Goal: Navigation & Orientation: Find specific page/section

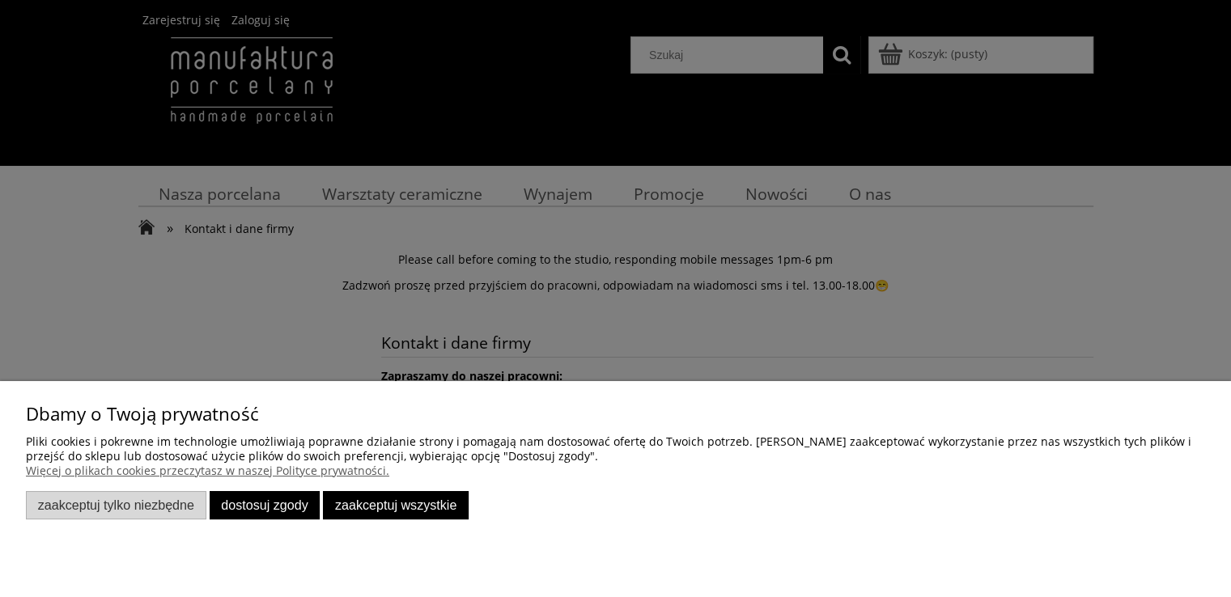
click at [259, 499] on button "Dostosuj zgody" at bounding box center [265, 505] width 111 height 28
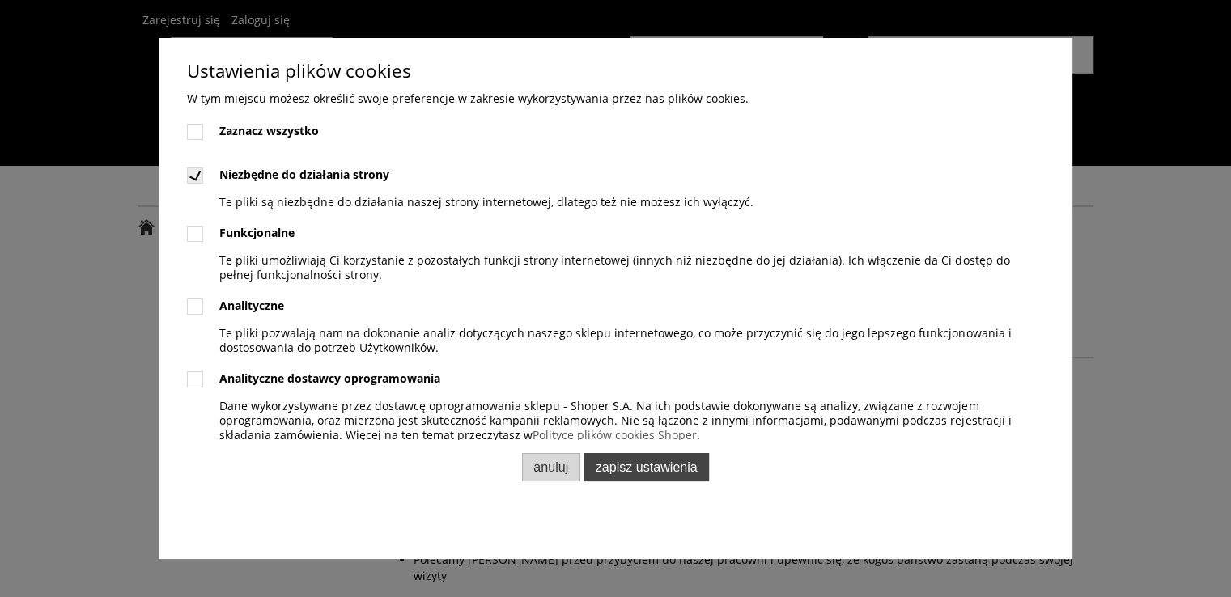
click at [631, 467] on button "Zapisz ustawienia" at bounding box center [645, 467] width 125 height 28
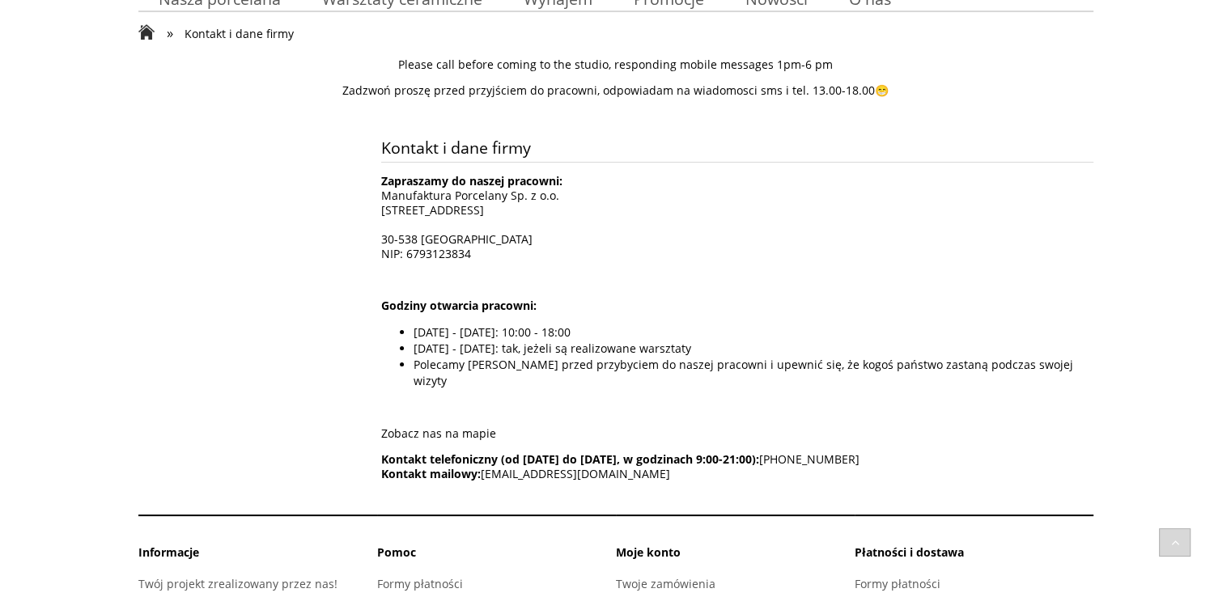
scroll to position [114, 0]
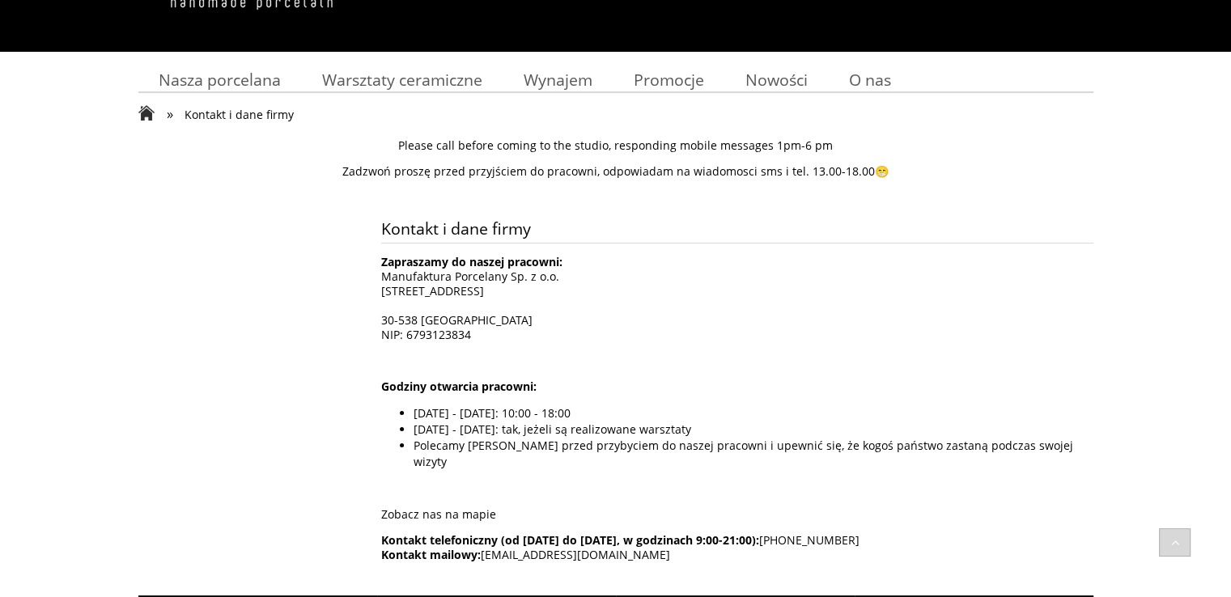
drag, startPoint x: 778, startPoint y: 323, endPoint x: 78, endPoint y: 347, distance: 700.4
click at [78, 347] on div "Kontakt i dane firmy Zapraszamy do naszej pracowni: Manufaktura Porcelany Sp. z…" at bounding box center [615, 398] width 1231 height 384
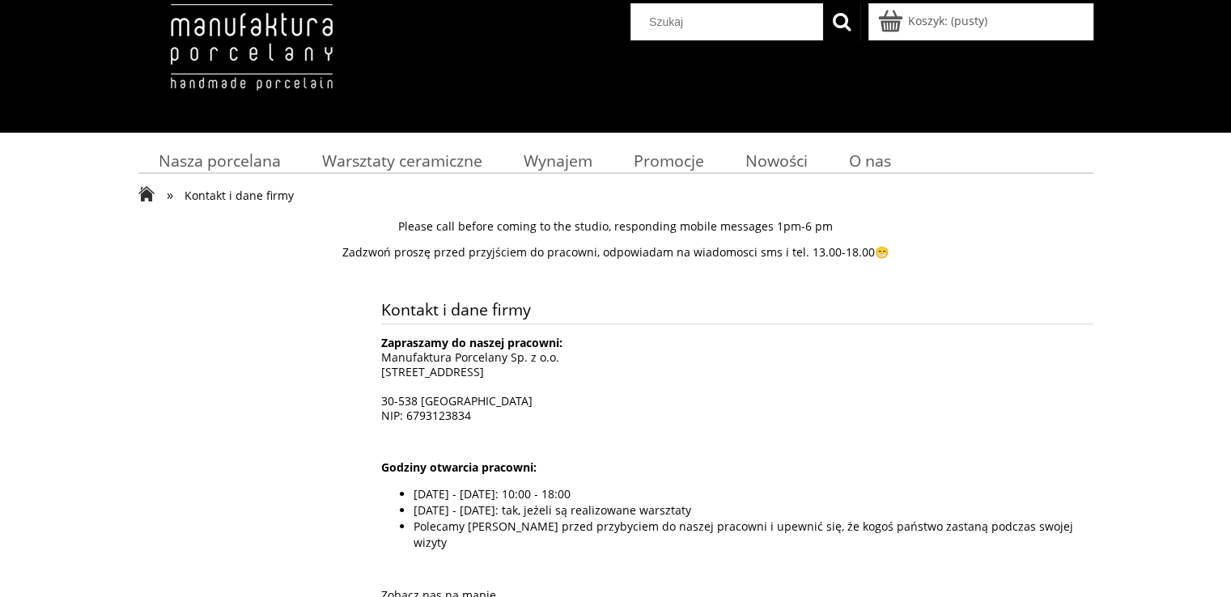
scroll to position [0, 0]
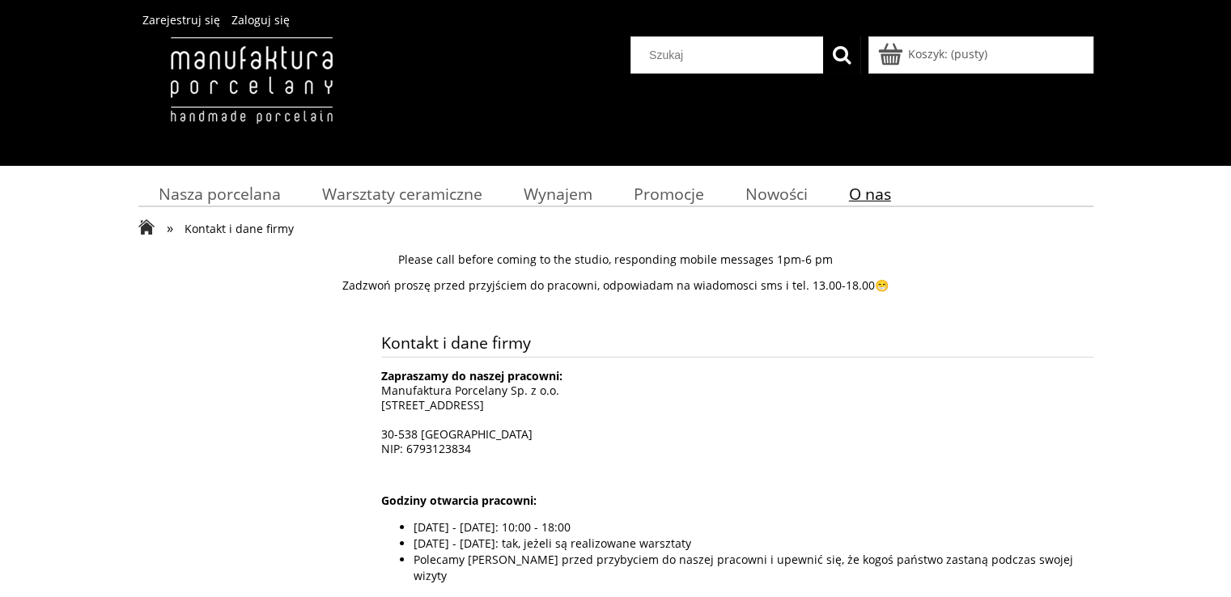
click at [863, 193] on span "O nas" at bounding box center [870, 194] width 42 height 22
